Goal: Task Accomplishment & Management: Complete application form

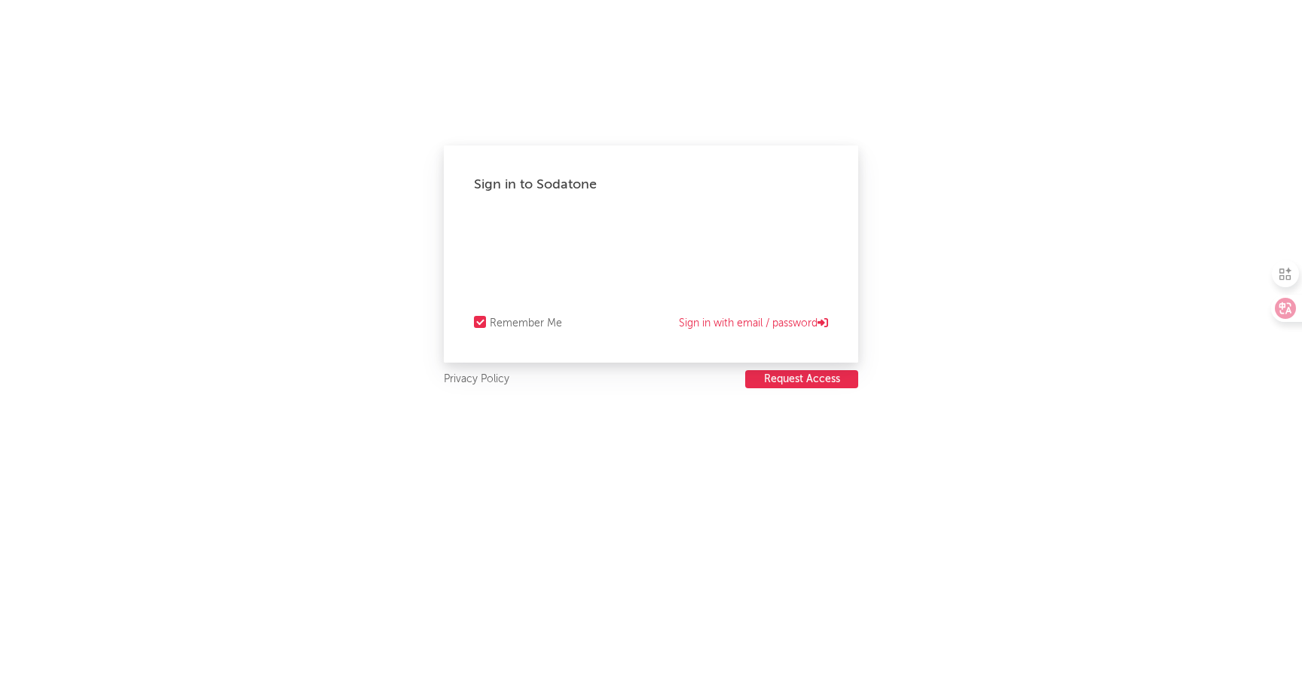
click at [778, 384] on button "Request Access" at bounding box center [801, 379] width 113 height 18
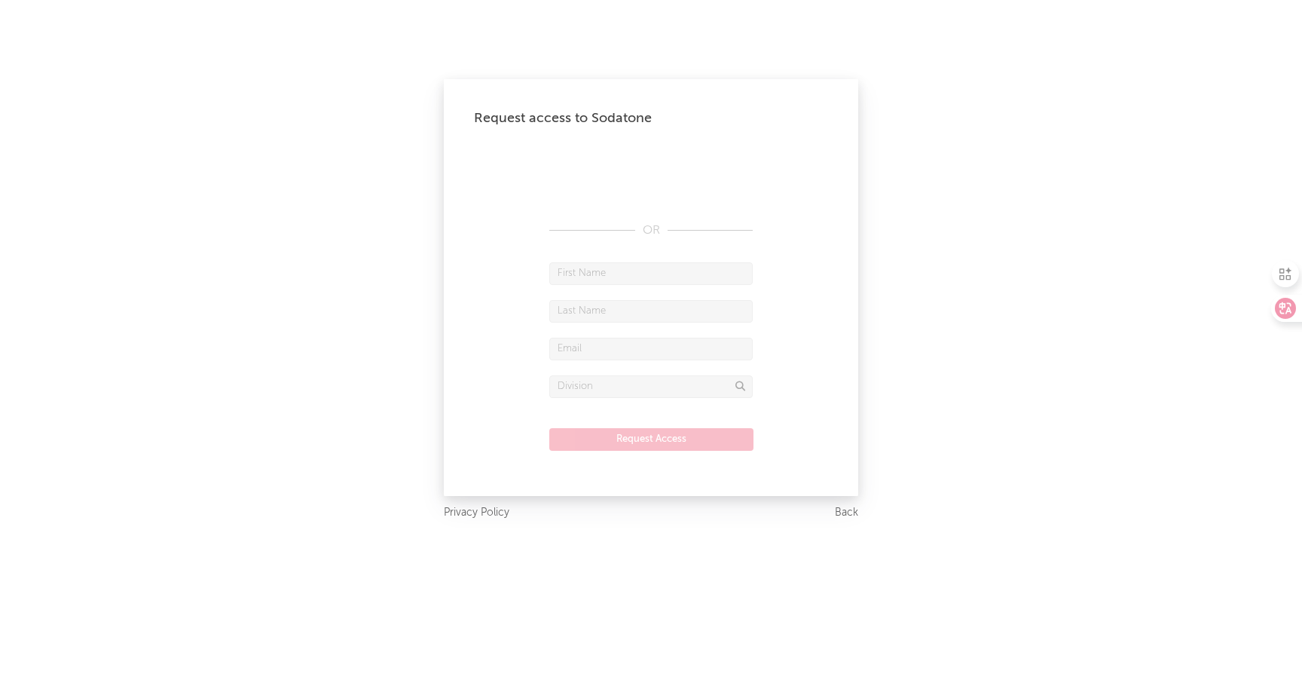
click at [674, 274] on input "text" at bounding box center [650, 273] width 203 height 23
type input "[PERSON_NAME]"
type input "Ze"
type input "[EMAIL_ADDRESS][DOMAIN_NAME]"
click at [609, 388] on input "text" at bounding box center [650, 386] width 203 height 23
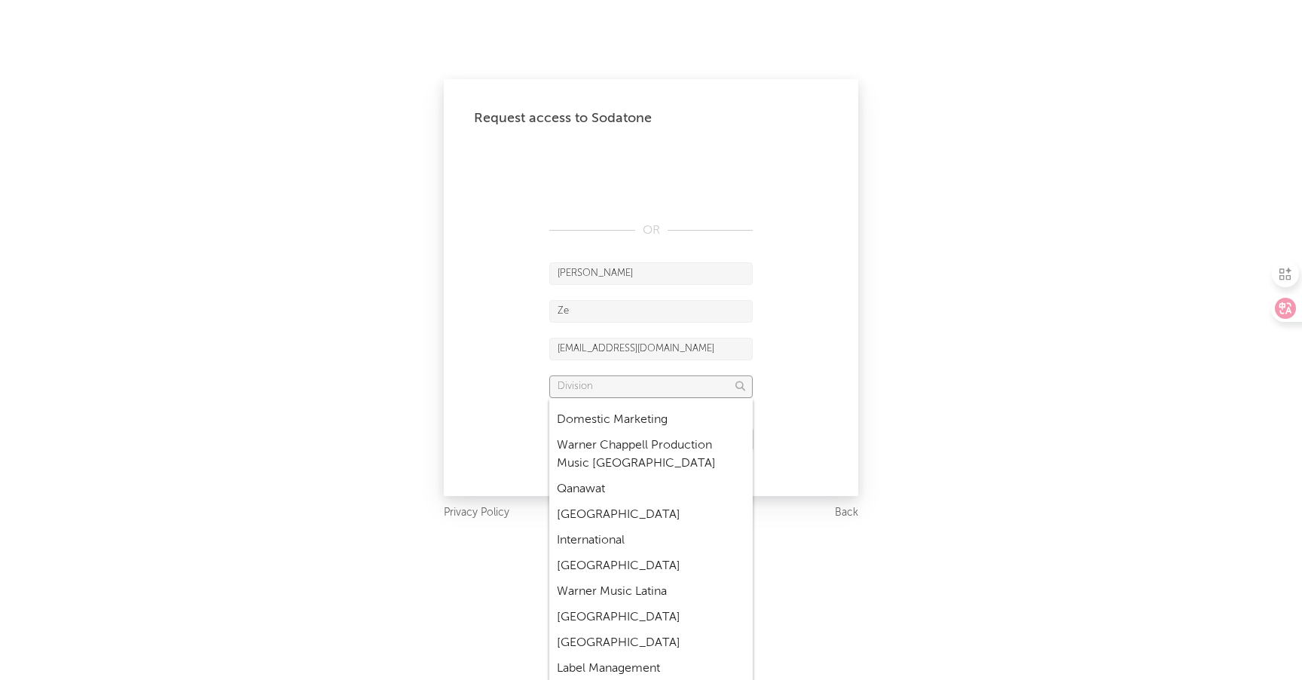
scroll to position [4238, 0]
click at [1149, 388] on div "Request access to Sodatone OR [PERSON_NAME] [EMAIL_ADDRESS][DOMAIN_NAME] Reques…" at bounding box center [651, 340] width 1302 height 680
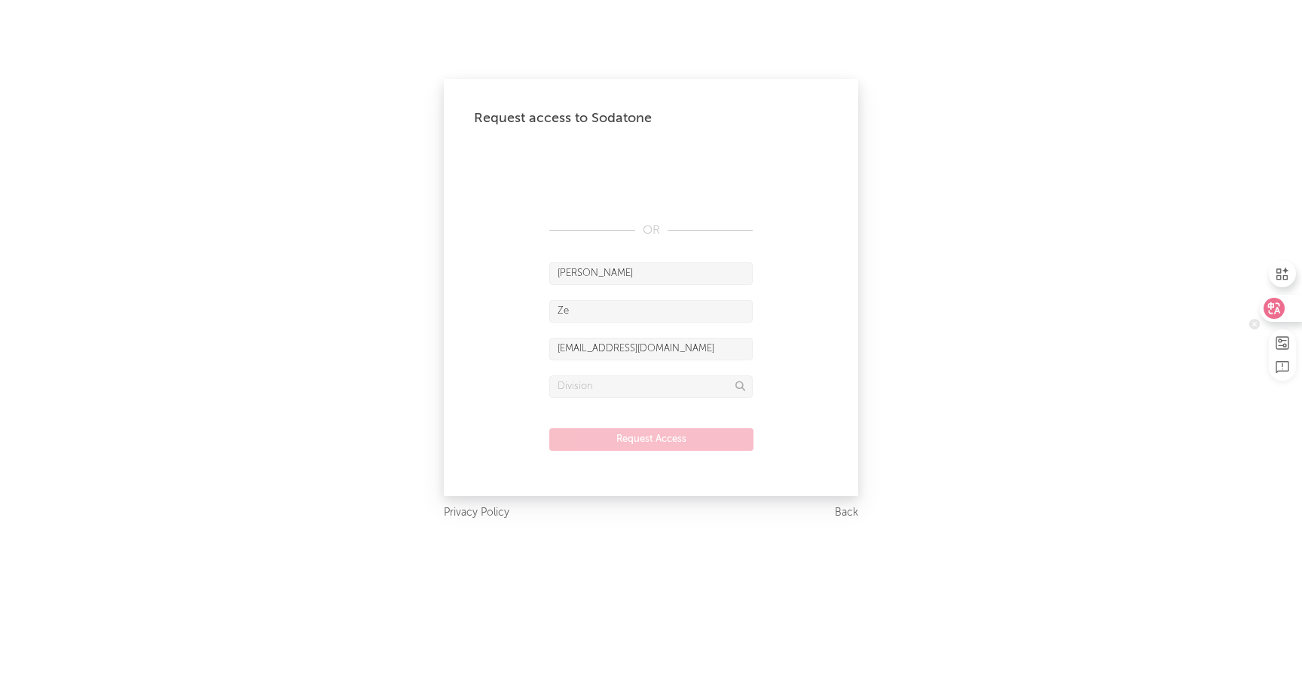
click at [1296, 310] on div at bounding box center [1280, 308] width 41 height 27
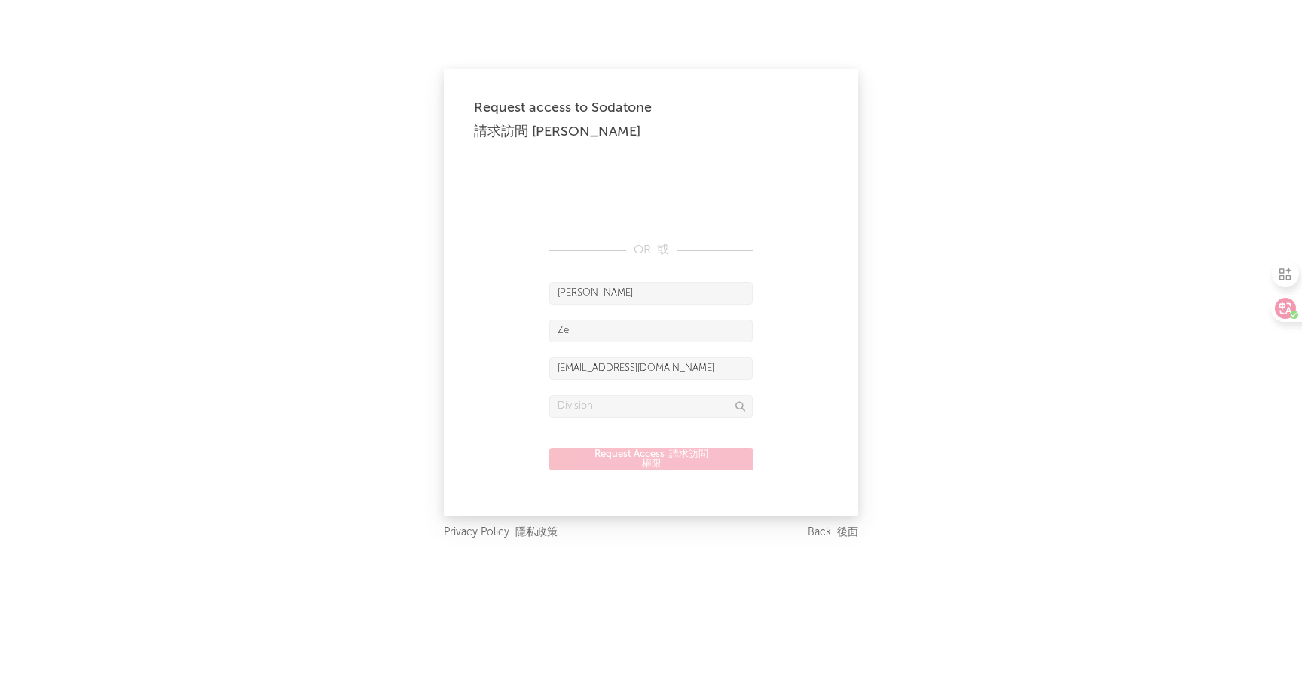
click at [958, 273] on div "Request access to Sodatone 請求訪問 Sodatone OR 或 [PERSON_NAME] [EMAIL_ADDRESS][DOM…" at bounding box center [651, 340] width 1302 height 680
click at [638, 411] on input "text" at bounding box center [650, 406] width 203 height 23
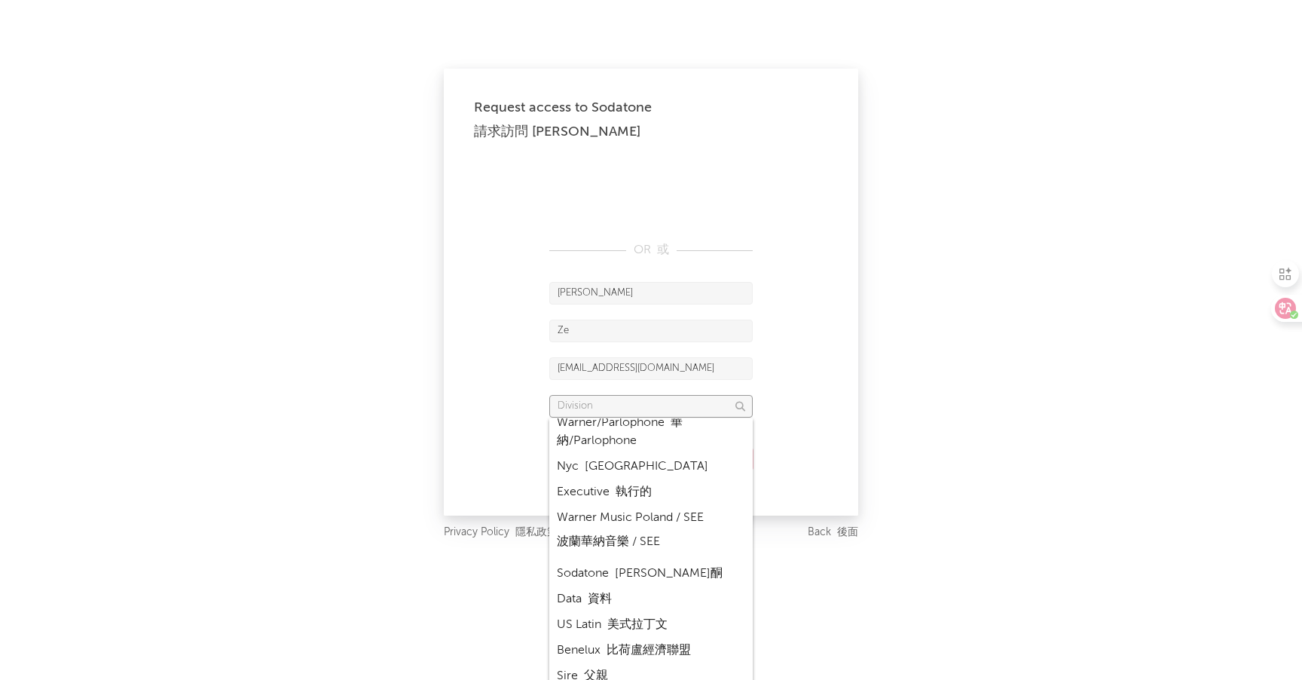
scroll to position [3386, 0]
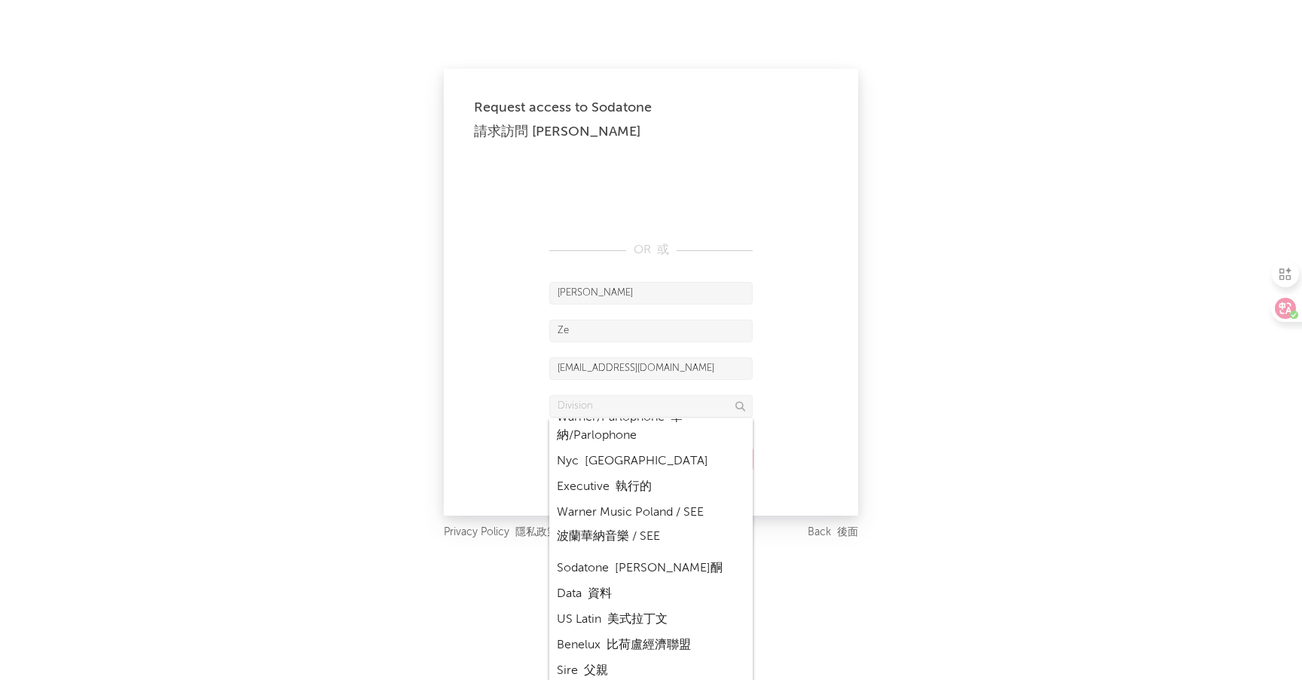
type input "[GEOGRAPHIC_DATA]"
